Goal: Navigation & Orientation: Find specific page/section

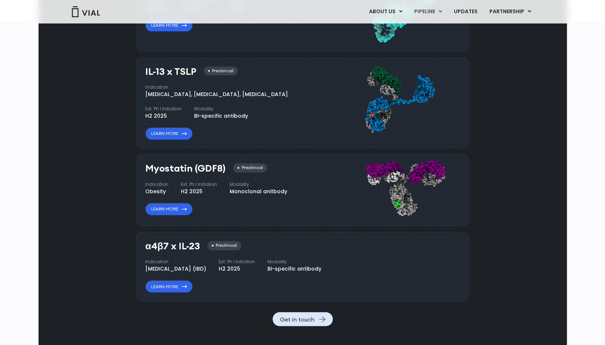
scroll to position [627, 0]
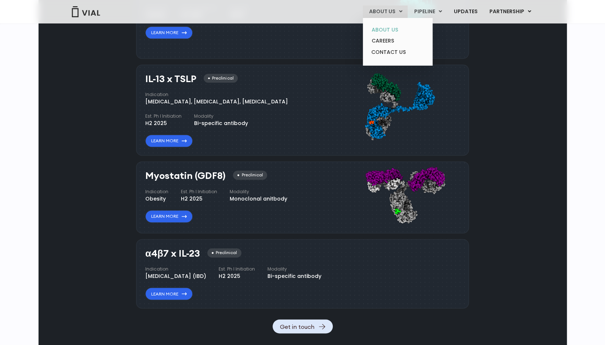
click at [393, 27] on link "ABOUT US" at bounding box center [398, 29] width 64 height 11
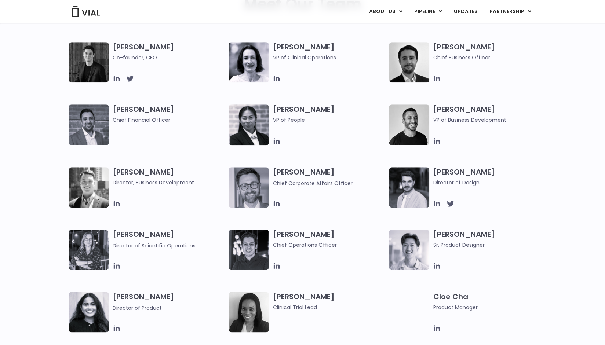
scroll to position [404, 0]
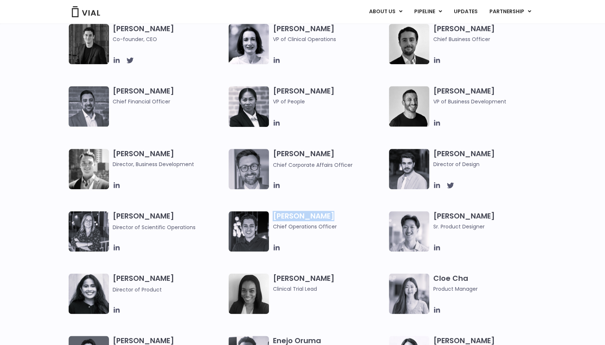
drag, startPoint x: 274, startPoint y: 216, endPoint x: 333, endPoint y: 217, distance: 59.5
click at [333, 217] on h3 "Joshua Pascoe Chief Operations Officer" at bounding box center [329, 220] width 113 height 19
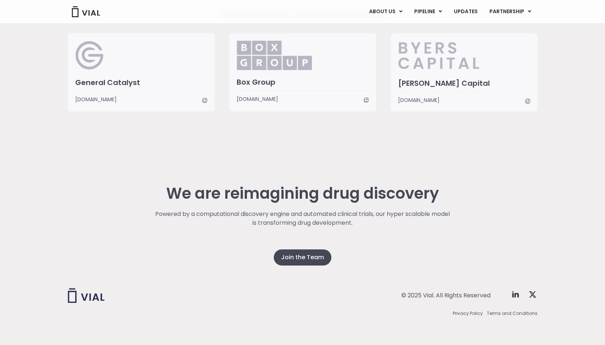
scroll to position [1806, 0]
